Goal: Answer question/provide support

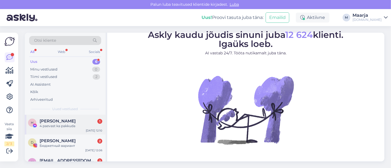
scroll to position [81, 0]
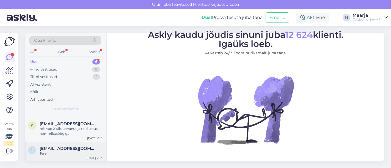
click at [62, 146] on span "[EMAIL_ADDRESS][DOMAIN_NAME]" at bounding box center [68, 148] width 57 height 5
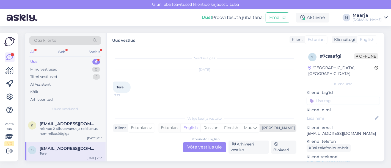
click at [180, 126] on div "Estonian" at bounding box center [169, 128] width 22 height 8
click at [200, 147] on div "Estonian to Estonian Võta vestlus üle" at bounding box center [204, 147] width 43 height 10
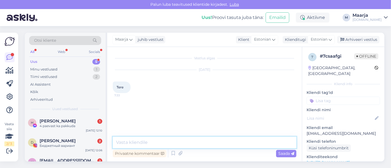
click at [161, 147] on textarea at bounding box center [204, 143] width 183 height 12
type textarea "Tere, kuidas saame Teile kasulik olla?"
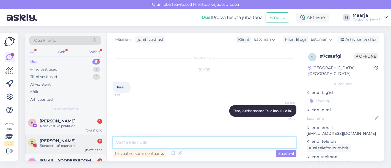
scroll to position [61, 0]
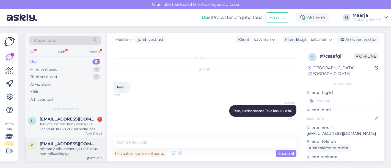
click at [62, 146] on div "reisivad 2 täiskasvanut ja toidlustus hommikusöögiga" at bounding box center [71, 151] width 63 height 10
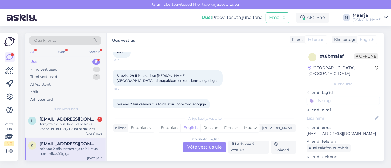
scroll to position [43, 0]
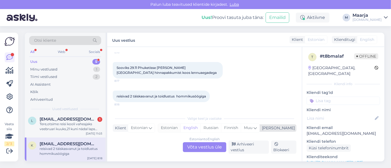
click at [180, 127] on div "Estonian" at bounding box center [169, 128] width 22 height 8
click at [196, 146] on div "Estonian to Estonian Võta vestlus üle" at bounding box center [204, 147] width 43 height 10
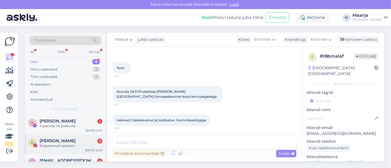
scroll to position [4, 0]
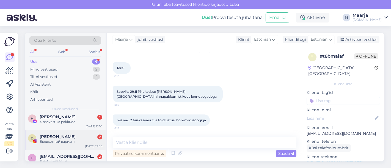
click at [62, 143] on div "Бюджетный вариант" at bounding box center [71, 141] width 63 height 5
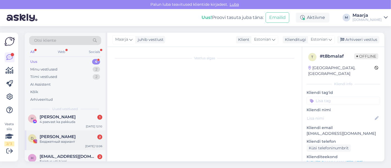
scroll to position [29, 0]
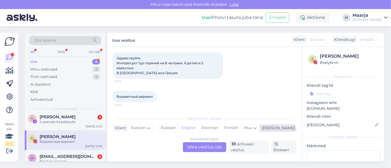
click at [178, 128] on div "Russian" at bounding box center [168, 128] width 20 height 8
click at [200, 145] on div "Russian to Russian Võta vestlus üle" at bounding box center [204, 147] width 43 height 10
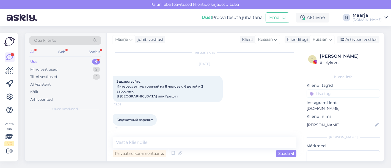
scroll to position [0, 0]
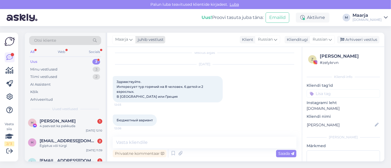
click at [141, 40] on div "juhib vestlust" at bounding box center [149, 40] width 28 height 6
type input "tat"
click at [131, 58] on ul "[PERSON_NAME] [PERSON_NAME][EMAIL_ADDRESS][DOMAIN_NAME]" at bounding box center [138, 66] width 60 height 18
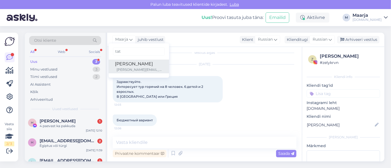
click at [132, 65] on div "[PERSON_NAME]" at bounding box center [138, 64] width 47 height 7
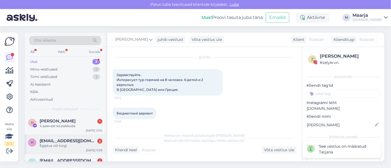
scroll to position [17, 0]
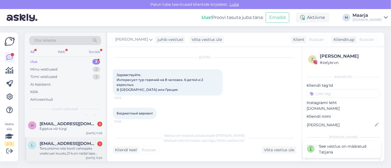
click at [64, 151] on div "Tere,otsime reisi kooli vaheajaks veebruari kuuks,21 kuni nädal laps eelistaks …" at bounding box center [71, 151] width 63 height 10
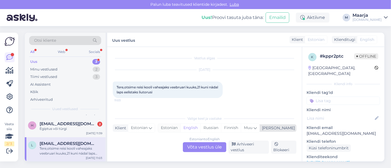
click at [180, 127] on div "Estonian" at bounding box center [169, 128] width 22 height 8
click at [198, 148] on div "Estonian to Estonian Võta vestlus üle" at bounding box center [204, 147] width 43 height 10
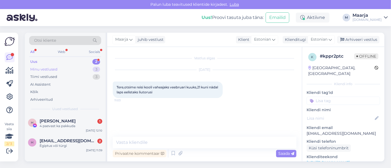
click at [55, 70] on div "Minu vestlused" at bounding box center [43, 69] width 27 height 5
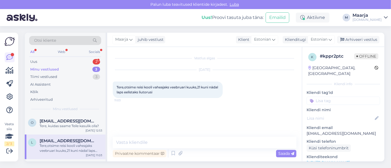
click at [60, 57] on div "Otsi kliente All Web Socials Uus 2 Minu vestlused 3 Tiimi vestlused 3 AI Assist…" at bounding box center [65, 74] width 81 height 82
click at [41, 60] on div "Uus 2" at bounding box center [65, 62] width 72 height 8
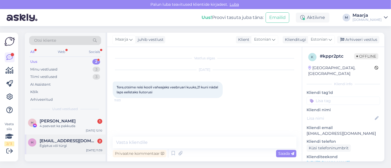
click at [61, 143] on div "Egiptus või türgi" at bounding box center [71, 145] width 63 height 5
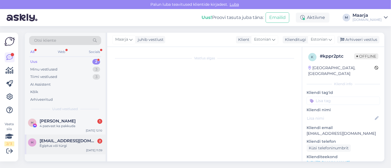
scroll to position [88, 0]
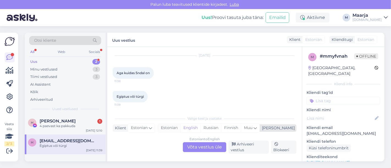
click at [180, 130] on div "Estonian" at bounding box center [169, 128] width 22 height 8
click at [202, 148] on div "Estonian to Estonian Võta vestlus üle" at bounding box center [204, 147] width 43 height 10
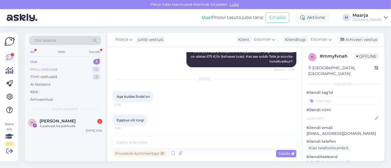
click at [54, 70] on div "Minu vestlused" at bounding box center [43, 69] width 27 height 5
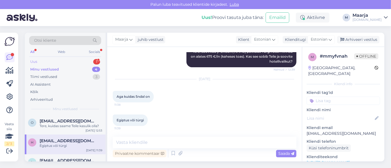
click at [61, 60] on div "Uus 1" at bounding box center [65, 62] width 72 height 8
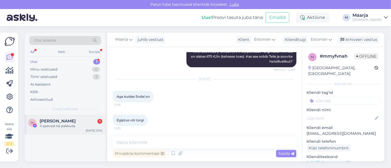
click at [52, 120] on span "[PERSON_NAME]" at bounding box center [58, 121] width 36 height 5
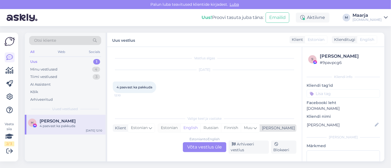
click at [180, 128] on div "Estonian" at bounding box center [169, 128] width 22 height 8
click at [197, 149] on div "Estonian to Estonian Võta vestlus üle" at bounding box center [204, 147] width 43 height 10
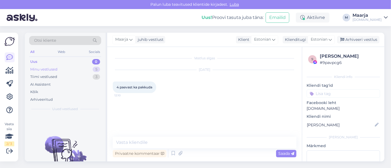
click at [53, 68] on div "Minu vestlused" at bounding box center [43, 69] width 27 height 5
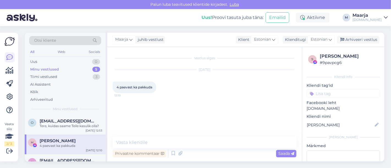
scroll to position [61, 0]
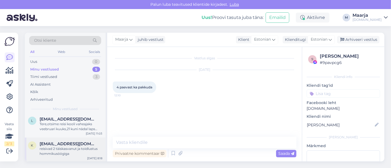
click at [66, 148] on div "reisivad 2 täiskasvanut ja toidlustus hommikusöögiga" at bounding box center [71, 151] width 63 height 10
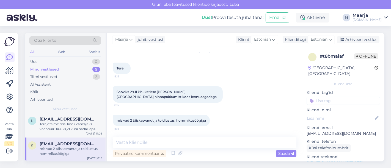
scroll to position [19, 0]
drag, startPoint x: 349, startPoint y: 128, endPoint x: 307, endPoint y: 127, distance: 42.3
click at [307, 131] on p "[EMAIL_ADDRESS][DOMAIN_NAME]" at bounding box center [342, 134] width 73 height 6
copy p "[EMAIL_ADDRESS][DOMAIN_NAME]"
click at [152, 144] on textarea at bounding box center [204, 143] width 183 height 12
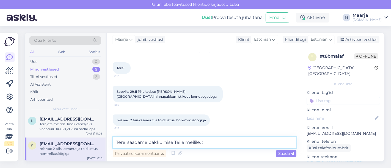
type textarea "Tere, saadame pakkumise Teile meilile. :)"
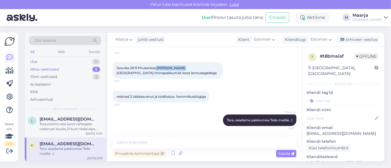
drag, startPoint x: 179, startPoint y: 69, endPoint x: 156, endPoint y: 70, distance: 22.8
click at [156, 70] on div "Sooviks 29.11 Phuketisse [PERSON_NAME][GEOGRAPHIC_DATA] hinnapakkumist koos len…" at bounding box center [168, 70] width 110 height 16
copy span "[PERSON_NAME][GEOGRAPHIC_DATA]"
click at [358, 40] on div "Arhiveeri vestlus" at bounding box center [358, 39] width 42 height 7
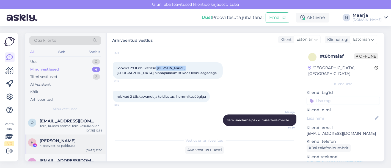
scroll to position [37, 0]
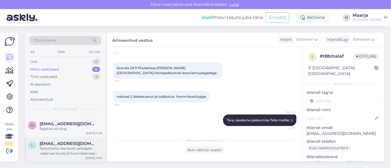
click at [53, 149] on div "Tere,otsime reisi kooli vaheajaks veebruari kuuks,21 kuni nädal laps eelistaks …" at bounding box center [71, 151] width 63 height 10
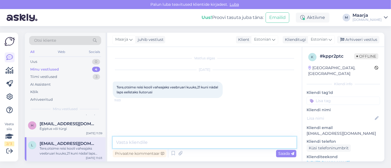
click at [146, 142] on textarea at bounding box center [204, 143] width 183 height 12
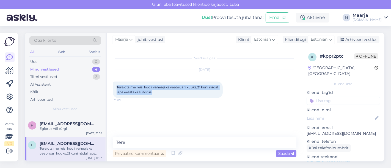
drag, startPoint x: 168, startPoint y: 94, endPoint x: 112, endPoint y: 86, distance: 56.4
click at [113, 86] on div "Tere,otsime reisi kooli vaheajaks veebruari kuuks,21 kuni nädal laps eelistaks …" at bounding box center [168, 90] width 110 height 16
copy span "Tere,otsime reisi kooli vaheajaks veebruari kuuks,21 kuni nädal laps eelistaks …"
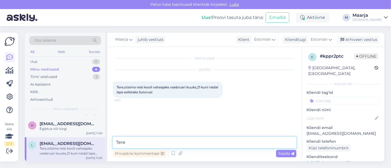
click at [130, 141] on textarea "Tere" at bounding box center [204, 143] width 183 height 12
paste textarea "Selleks, et saaksin teile sobivaima reisisoovituse teha, oleks mul vaja mõned l…"
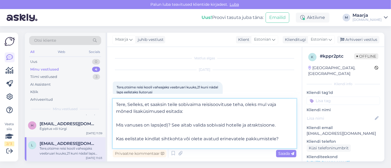
click at [127, 119] on textarea "Tere, Selleks, et saaksin teile sobivaima reisisoovituse teha, oleks mul vaja m…" at bounding box center [204, 123] width 183 height 49
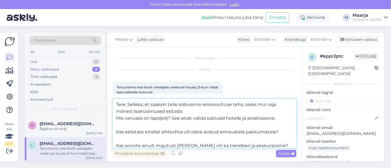
click at [131, 126] on textarea "Tere, Selleks, et saaksin teile sobivaima reisisoovituse teha, oleks mul vaja m…" at bounding box center [204, 123] width 183 height 49
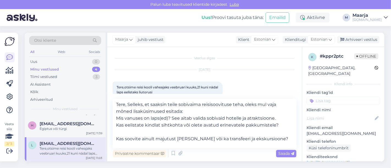
click at [349, 160] on link "[URL][DOMAIN_NAME]" at bounding box center [327, 162] width 43 height 5
drag, startPoint x: 353, startPoint y: 127, endPoint x: 307, endPoint y: 129, distance: 45.6
click at [307, 131] on p "[EMAIL_ADDRESS][DOMAIN_NAME]" at bounding box center [342, 134] width 73 height 6
copy p "[EMAIL_ADDRESS][DOMAIN_NAME]"
drag, startPoint x: 115, startPoint y: 125, endPoint x: 271, endPoint y: 128, distance: 155.2
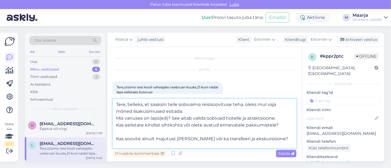
click at [271, 128] on textarea "Tere, Selleks, et saaksin teile sobivaima reisisoovituse teha, oleks mul vaja m…" at bounding box center [204, 123] width 183 height 49
click at [146, 128] on textarea "Tere, Selleks, et saaksin teile sobivaima reisisoovituse teha, oleks mul vaja m…" at bounding box center [204, 123] width 183 height 49
click at [135, 132] on textarea "Tere, Selleks, et saaksin teile sobivaima reisisoovituse teha, oleks mul vaja m…" at bounding box center [204, 123] width 183 height 49
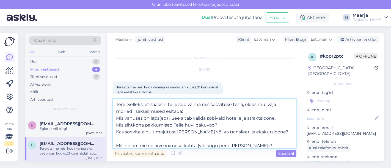
drag, startPoint x: 271, startPoint y: 134, endPoint x: 108, endPoint y: 135, distance: 162.6
click at [108, 135] on div "Vestlus algas [DATE] Tere,otsime reisi kooli vaheajaks veebruari kuuks,21 kuni …" at bounding box center [204, 104] width 194 height 115
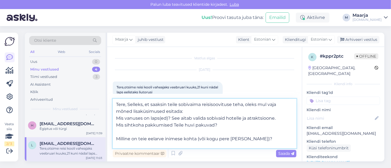
click at [134, 135] on textarea "Tere, Selleks, et saaksin teile sobivaima reisisoovituse teha, oleks mul vaja m…" at bounding box center [204, 123] width 183 height 49
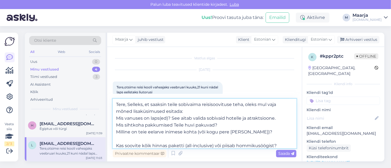
click at [141, 134] on textarea "Tere, Selleks, et saaksin teile sobivaima reisisoovituse teha, oleks mul vaja m…" at bounding box center [204, 123] width 183 height 49
click at [117, 117] on textarea "Tere, Selleks, et saaksin teile sobivaima reisisoovituse teha, oleks mul vaja m…" at bounding box center [204, 123] width 183 height 49
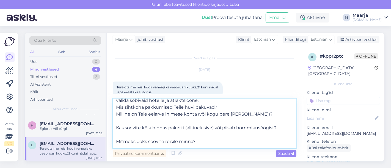
scroll to position [26, 0]
click at [128, 118] on textarea "Tere, Selleks, et saaksin teile sobivaima reisisoovituse teha, oleks mul vaja m…" at bounding box center [204, 123] width 183 height 49
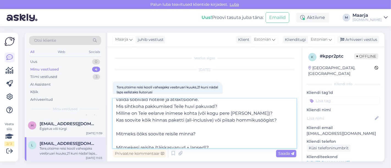
drag, startPoint x: 282, startPoint y: 120, endPoint x: 108, endPoint y: 122, distance: 174.1
click at [108, 122] on div "Vestlus algas [DATE] Tere,otsime reisi kooli vaheajaks veebruari kuuks,21 kuni …" at bounding box center [204, 104] width 194 height 115
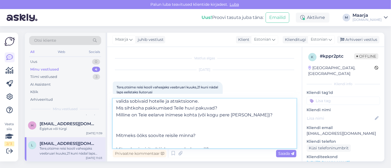
scroll to position [23, 0]
drag, startPoint x: 203, startPoint y: 137, endPoint x: 118, endPoint y: 130, distance: 86.0
click at [118, 130] on textarea "Tere, Selleks, et saaksin teile sobivaima reisisoovituse teha, oleks mul vaja m…" at bounding box center [204, 123] width 183 height 49
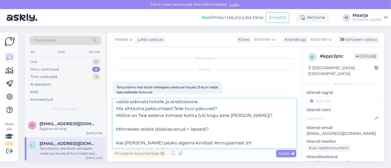
drag, startPoint x: 215, startPoint y: 131, endPoint x: 106, endPoint y: 123, distance: 109.9
click at [106, 123] on div "Otsi kliente All Web Socials Uus 0 Minu vestlused 4 Tiimi vestlused 3 AI Assist…" at bounding box center [204, 97] width 359 height 129
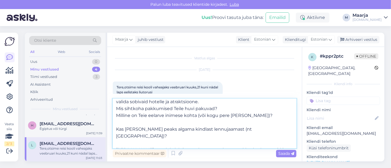
click at [127, 123] on textarea "Tere, Selleks, et saaksin teile sobivaima reisisoovituse teha, oleks mul vaja m…" at bounding box center [204, 123] width 183 height 49
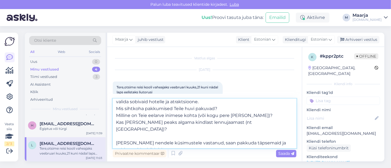
drag, startPoint x: 116, startPoint y: 123, endPoint x: 249, endPoint y: 122, distance: 133.5
click at [249, 122] on textarea "Tere, Selleks, et saaksin teile sobivaima reisisoovituse teha, oleks mul vaja m…" at bounding box center [204, 123] width 183 height 49
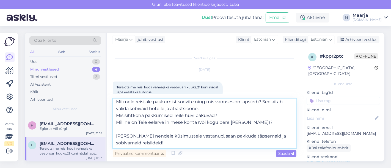
scroll to position [0, 0]
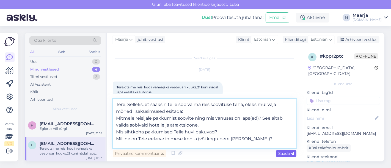
type textarea "Tere, Selleks, et saaksin teile sobivaima reisisoovituse teha, oleks mul vaja m…"
click at [283, 154] on span "Saada" at bounding box center [286, 153] width 16 height 5
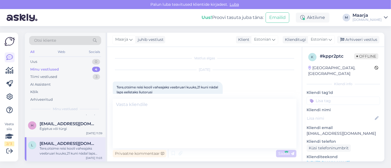
scroll to position [35, 0]
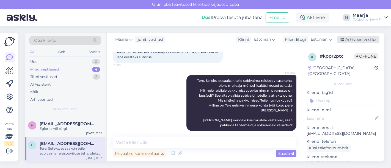
click at [353, 41] on div "Arhiveeri vestlus" at bounding box center [358, 39] width 42 height 7
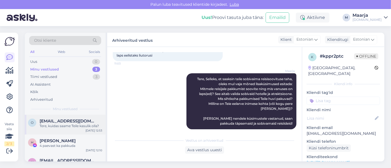
scroll to position [12, 0]
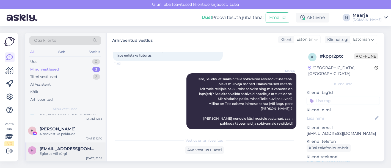
click at [58, 149] on span "[EMAIL_ADDRESS][DOMAIN_NAME]" at bounding box center [68, 148] width 57 height 5
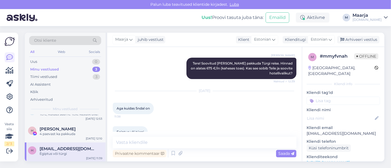
scroll to position [64, 0]
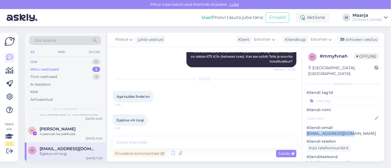
drag, startPoint x: 353, startPoint y: 129, endPoint x: 307, endPoint y: 129, distance: 46.7
click at [307, 131] on p "[EMAIL_ADDRESS][DOMAIN_NAME]" at bounding box center [342, 134] width 73 height 6
copy p "[EMAIL_ADDRESS][DOMAIN_NAME]"
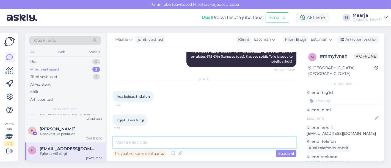
click at [146, 142] on textarea at bounding box center [204, 143] width 183 height 12
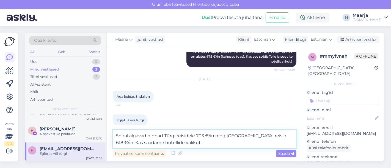
type textarea "5ndal algavad hinnad Türgi reisidele 703 €/in ning [GEOGRAPHIC_DATA] reisid 618…"
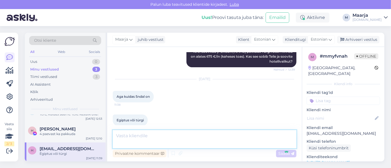
scroll to position [93, 0]
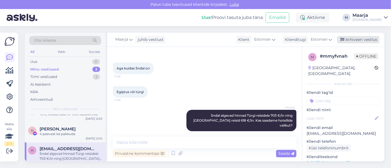
click at [345, 42] on div "Arhiveeri vestlus" at bounding box center [358, 39] width 42 height 7
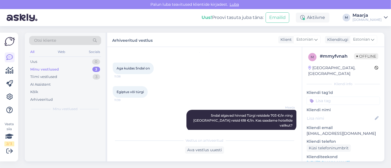
scroll to position [94, 0]
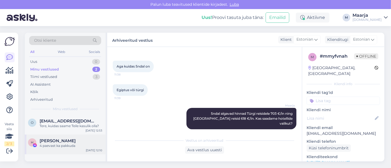
click at [55, 143] on div "4 paevast ka pakkuda" at bounding box center [71, 145] width 63 height 5
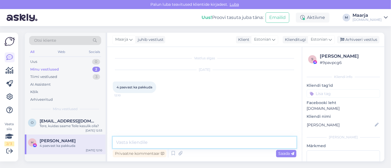
click at [161, 144] on textarea at bounding box center [204, 143] width 183 height 12
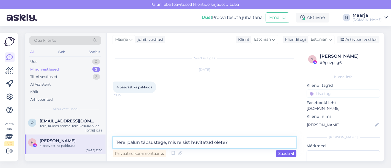
type textarea "Tere, palun täpsustage, mis reisist huvitatud olete?"
click at [288, 155] on span "Saada" at bounding box center [286, 153] width 16 height 5
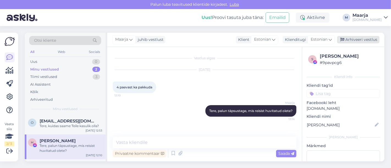
click at [355, 40] on div "Arhiveeri vestlus" at bounding box center [358, 39] width 42 height 7
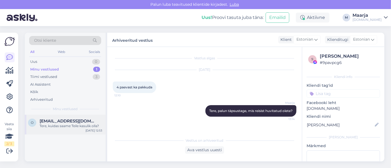
click at [56, 121] on span "[EMAIL_ADDRESS][DOMAIN_NAME]" at bounding box center [68, 121] width 57 height 5
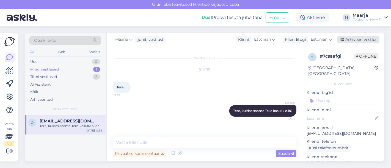
click at [359, 38] on div "Arhiveeri vestlus" at bounding box center [358, 39] width 42 height 7
